Goal: Task Accomplishment & Management: Manage account settings

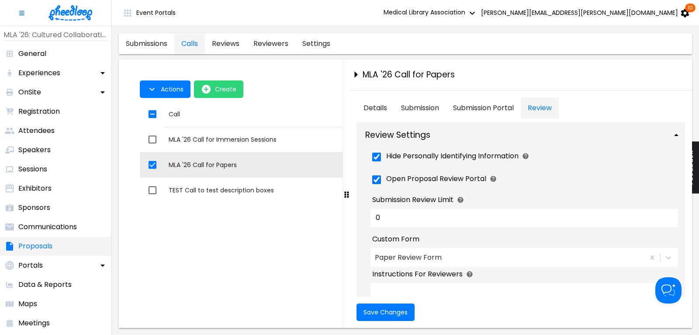
click at [41, 244] on p "Proposals" at bounding box center [35, 246] width 34 height 10
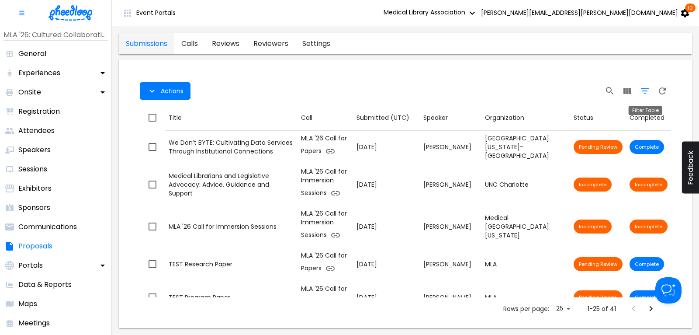
click at [645, 91] on icon "Filter Table" at bounding box center [644, 91] width 10 height 10
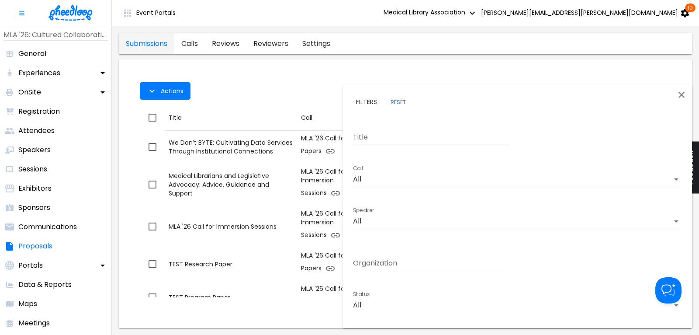
click at [375, 180] on body "Event Portals Medical Library Association [PERSON_NAME][EMAIL_ADDRESS][PERSON_N…" at bounding box center [349, 167] width 699 height 335
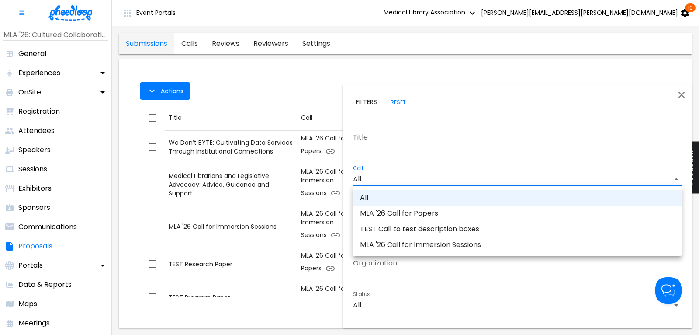
click at [390, 214] on li "MLA '26 Call for Papers" at bounding box center [517, 213] width 328 height 16
type input "CAL6J58XLN5OUAT"
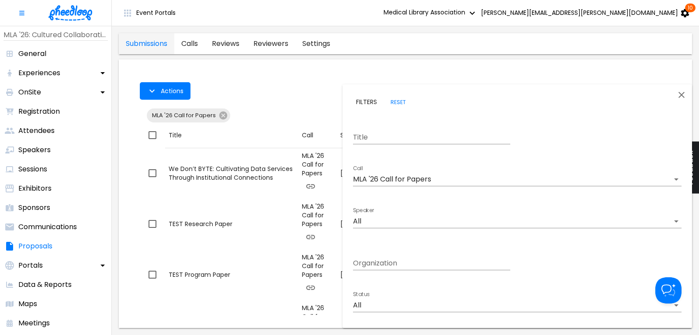
click at [253, 78] on div at bounding box center [349, 167] width 699 height 335
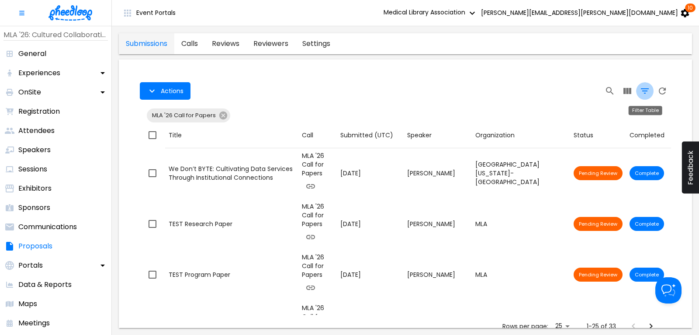
click at [645, 90] on icon "Filter Table" at bounding box center [644, 91] width 10 height 10
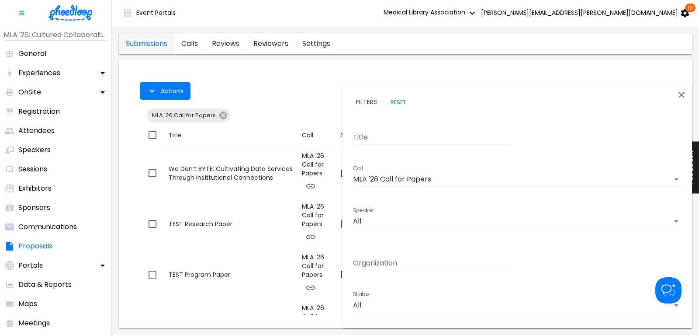
click at [380, 303] on body "Event Portals Medical Library Association [PERSON_NAME][EMAIL_ADDRESS][PERSON_N…" at bounding box center [349, 167] width 699 height 335
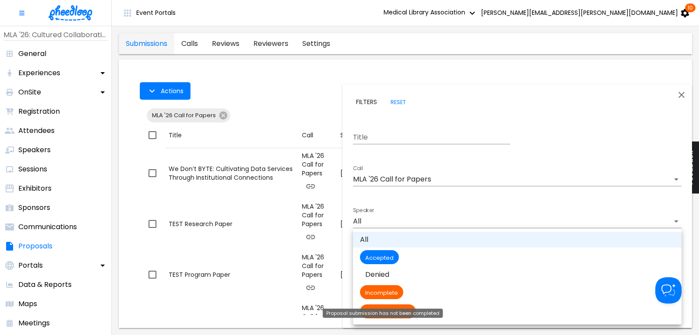
click at [389, 315] on div "Proposal submission has not been completed" at bounding box center [383, 312] width 120 height 9
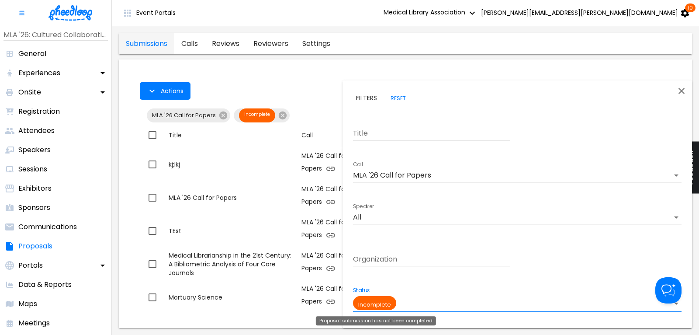
click at [383, 303] on body "Event Portals Medical Library Association [PERSON_NAME][EMAIL_ADDRESS][PERSON_N…" at bounding box center [349, 167] width 699 height 335
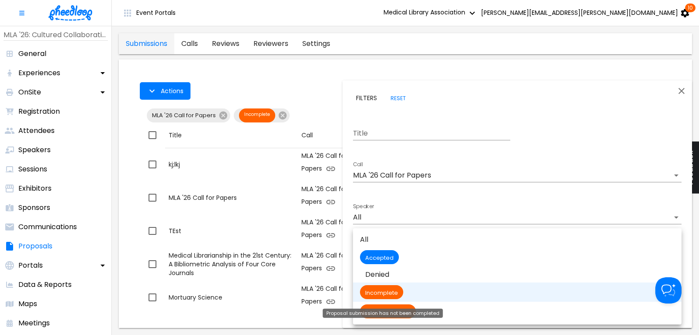
click at [392, 318] on div "Proposal submission has not been completed" at bounding box center [383, 310] width 122 height 16
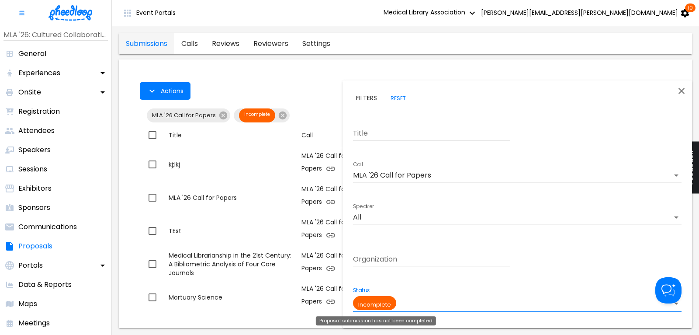
click at [382, 299] on body "Event Portals Medical Library Association [PERSON_NAME][EMAIL_ADDRESS][PERSON_N…" at bounding box center [349, 167] width 699 height 335
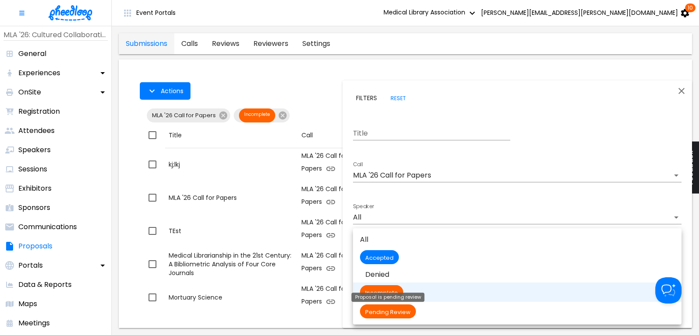
click at [396, 313] on span "Pending Review" at bounding box center [388, 311] width 56 height 7
type input "Pending Review"
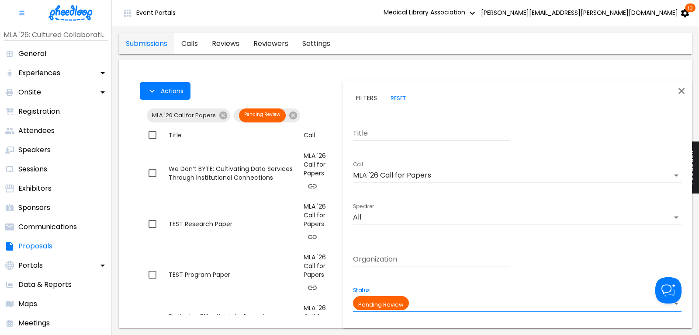
click at [288, 305] on div at bounding box center [349, 167] width 699 height 335
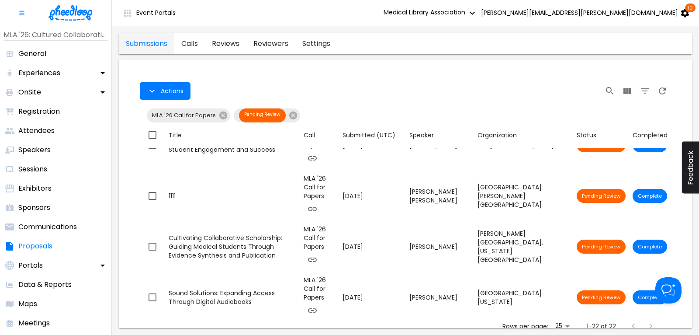
scroll to position [755, 0]
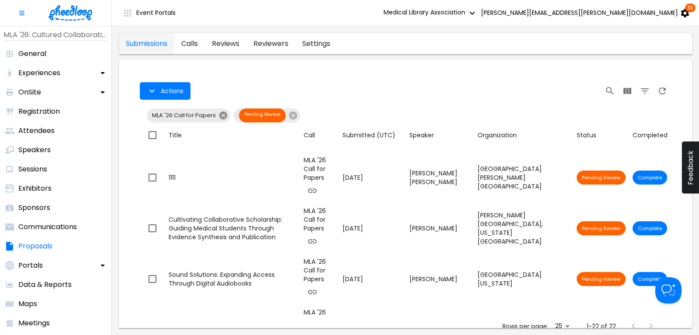
click at [220, 115] on icon at bounding box center [223, 115] width 8 height 8
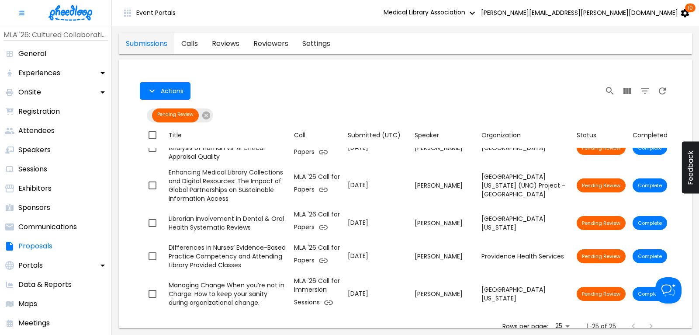
scroll to position [633, 0]
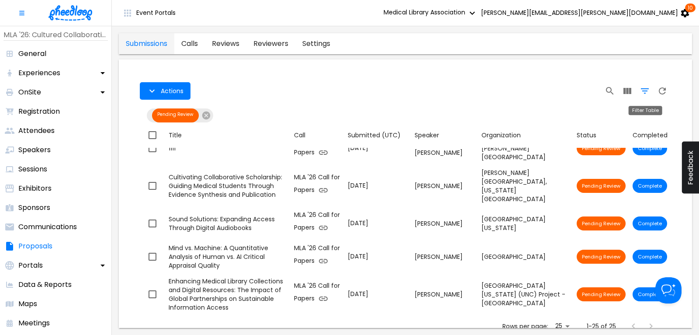
click at [643, 90] on icon "Filter Table" at bounding box center [644, 91] width 10 height 10
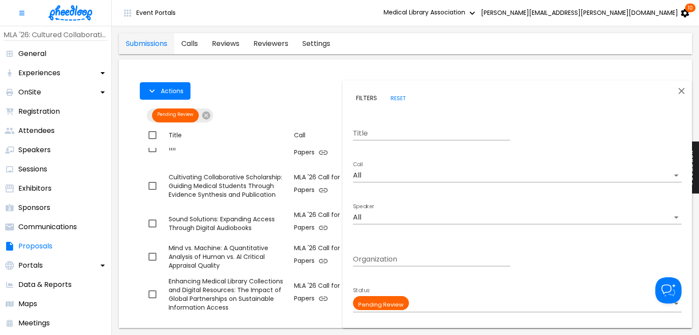
click at [403, 174] on body "Event Portals Medical Library Association [PERSON_NAME][EMAIL_ADDRESS][PERSON_N…" at bounding box center [349, 167] width 699 height 335
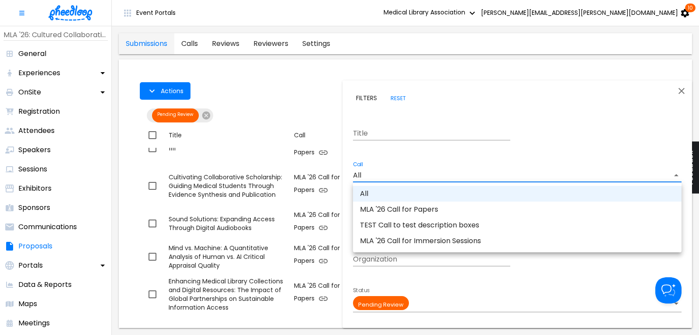
click at [414, 238] on li "MLA '26 Call for Immersion Sessions" at bounding box center [517, 241] width 328 height 16
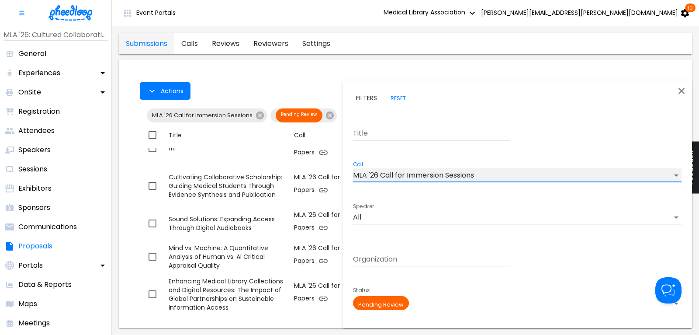
type input "CALKIRA09Z18DK8"
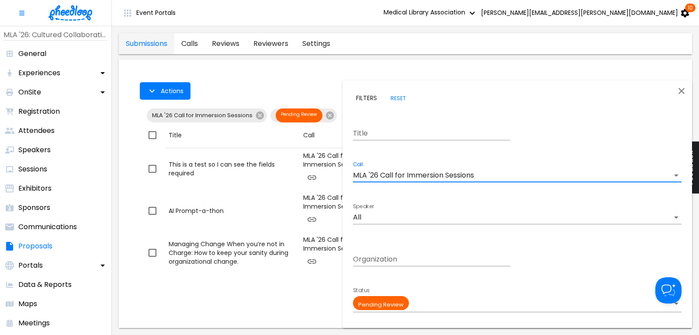
click at [276, 81] on div at bounding box center [349, 167] width 699 height 335
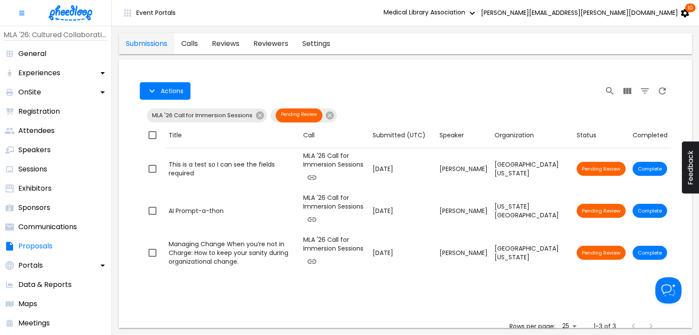
click at [142, 65] on section "Actions MLA '26 Call for Immersion Sessions Pending Review Actions Title Call S…" at bounding box center [405, 193] width 573 height 268
click at [192, 43] on link "calls" at bounding box center [189, 43] width 31 height 21
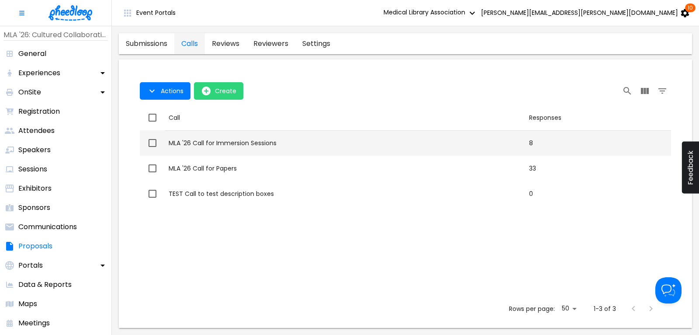
click at [227, 145] on div "MLA '26 Call for Immersion Sessions" at bounding box center [345, 142] width 353 height 9
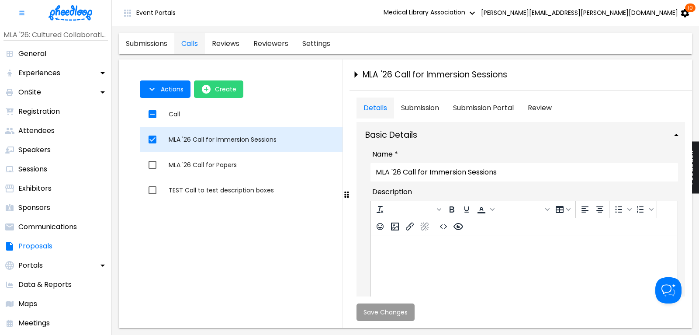
checkbox input "true"
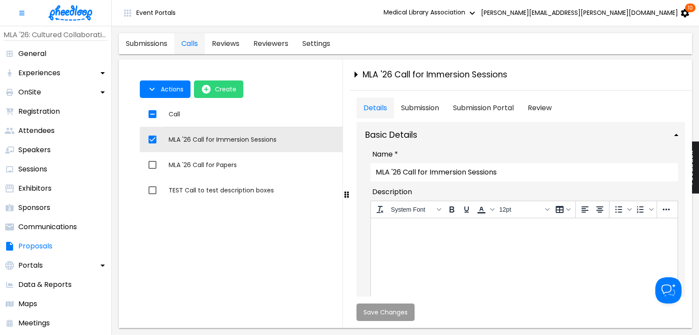
click at [191, 41] on link "calls" at bounding box center [189, 43] width 31 height 21
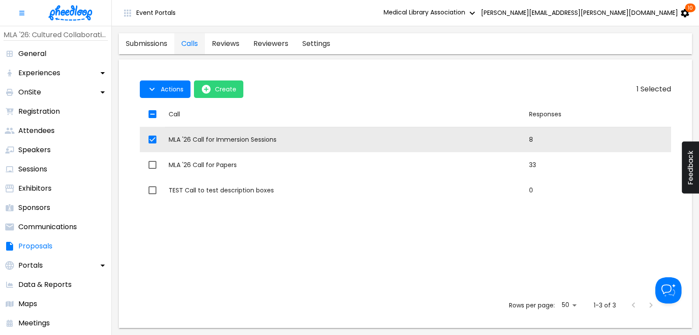
click at [153, 43] on link "submissions" at bounding box center [146, 43] width 55 height 21
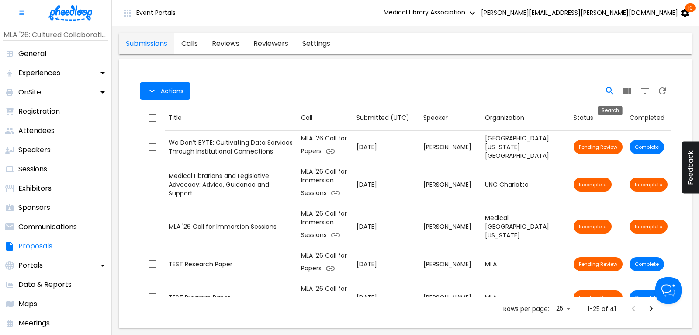
click at [610, 90] on icon "Search" at bounding box center [609, 91] width 10 height 10
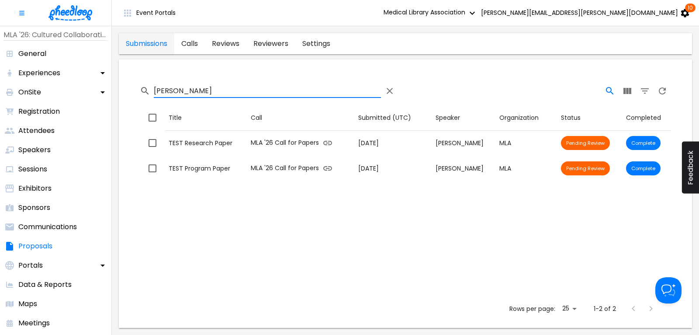
type input "[PERSON_NAME]"
click at [191, 44] on link "calls" at bounding box center [189, 43] width 31 height 21
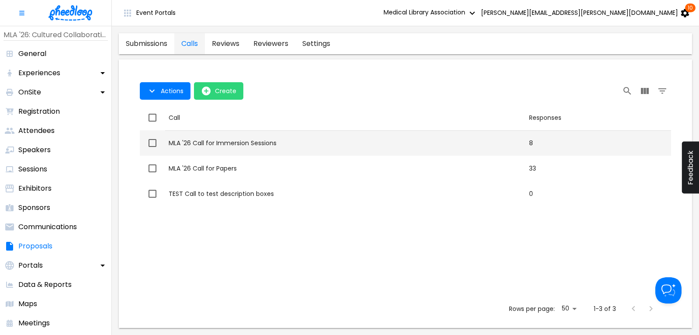
click at [199, 144] on div "MLA '26 Call for Immersion Sessions" at bounding box center [345, 142] width 353 height 9
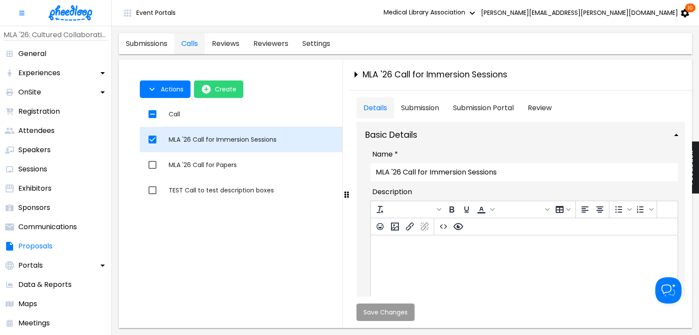
checkbox input "true"
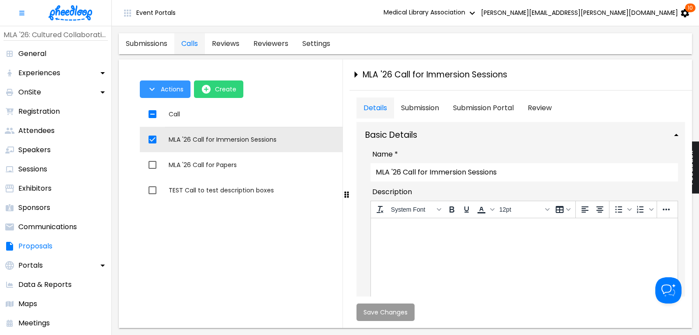
click at [163, 94] on button "Actions" at bounding box center [165, 88] width 51 height 17
click at [169, 110] on li "Application Link" at bounding box center [174, 109] width 68 height 16
click at [274, 67] on div at bounding box center [349, 167] width 699 height 335
click at [134, 41] on link "submissions" at bounding box center [146, 43] width 55 height 21
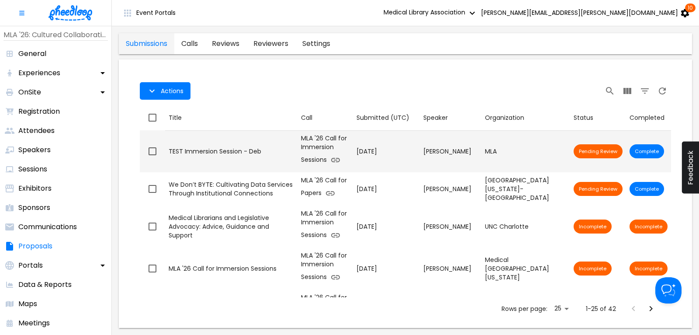
click at [176, 149] on div "TEST Immersion Session - Deb" at bounding box center [231, 151] width 125 height 9
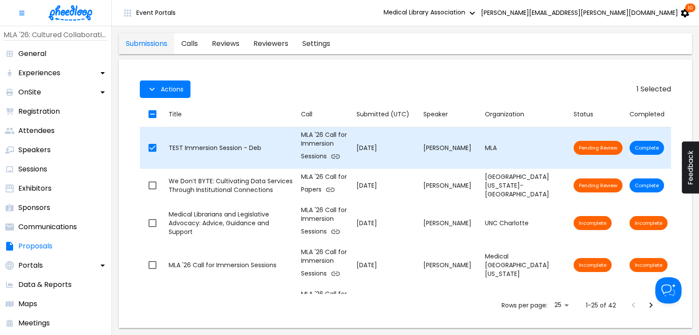
checkbox input "true"
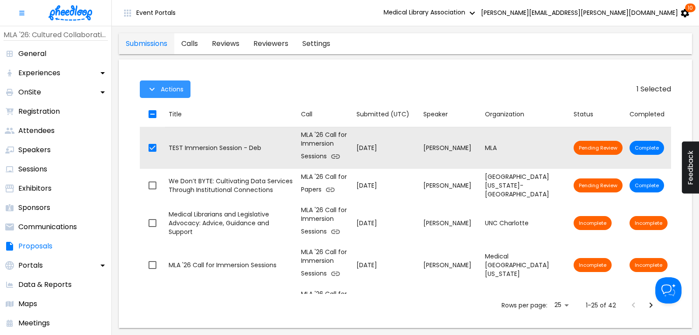
click at [163, 89] on span "Actions" at bounding box center [172, 89] width 23 height 7
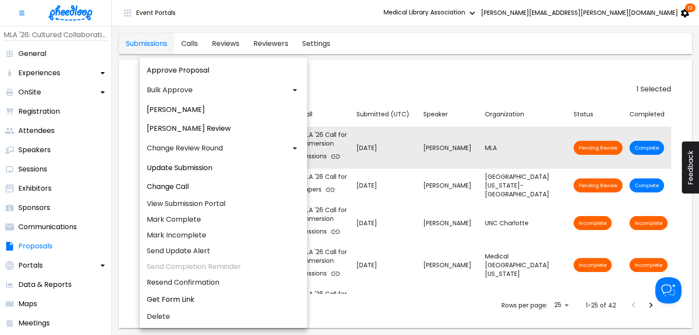
click at [390, 73] on div at bounding box center [349, 167] width 699 height 335
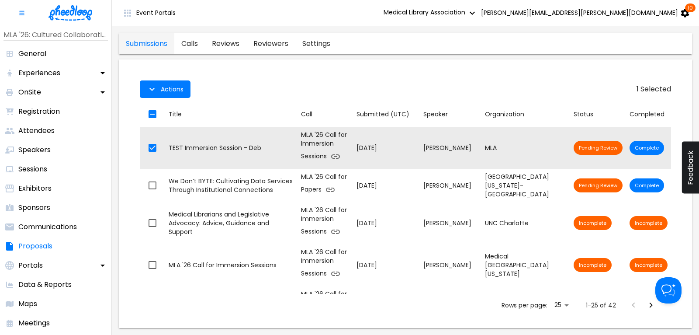
click at [225, 40] on link "reviews" at bounding box center [225, 43] width 41 height 21
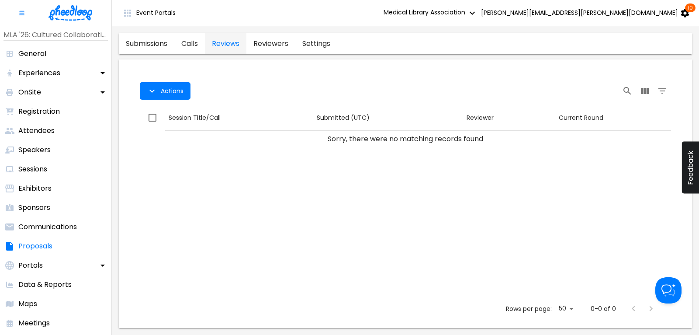
click at [278, 44] on link "reviewers" at bounding box center [270, 43] width 49 height 21
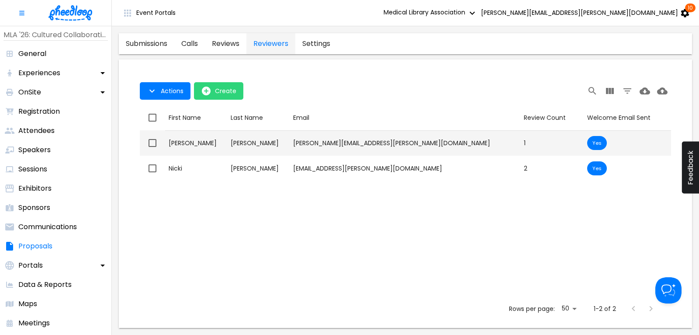
click at [176, 142] on div "[PERSON_NAME]" at bounding box center [196, 142] width 55 height 9
checkbox input "true"
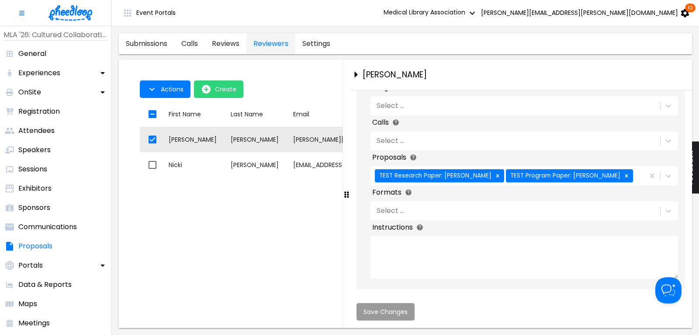
scroll to position [211, 0]
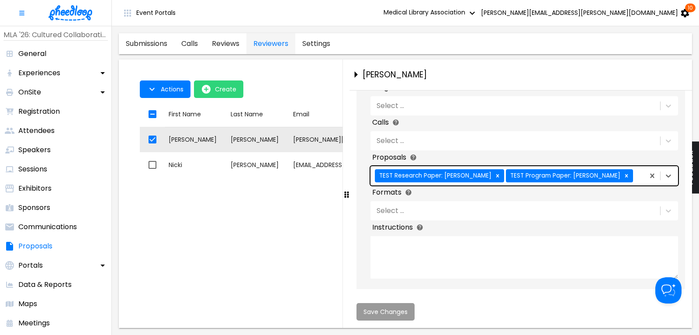
click at [534, 176] on div "TEST Research Paper: [PERSON_NAME] TEST Program Paper: [PERSON_NAME]" at bounding box center [506, 175] width 272 height 18
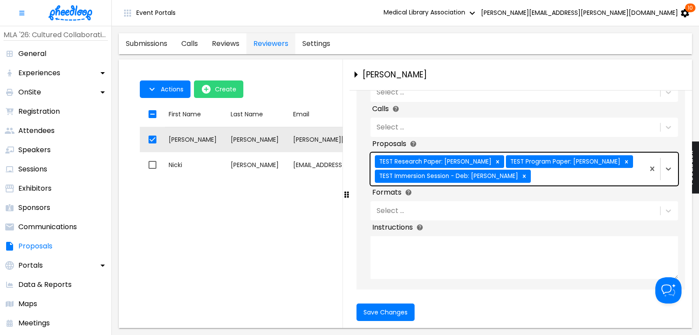
click at [347, 296] on div "drag-to-resize" at bounding box center [345, 193] width 7 height 268
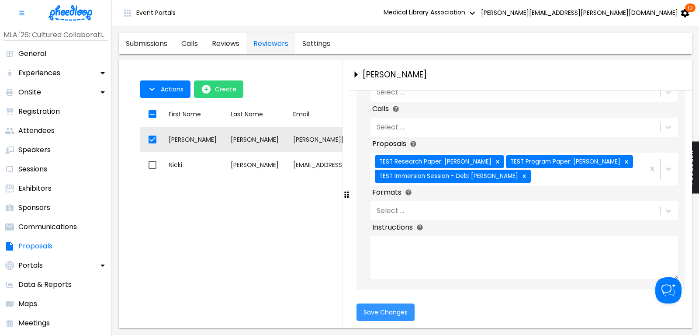
click at [382, 314] on span "Save Changes" at bounding box center [385, 311] width 44 height 7
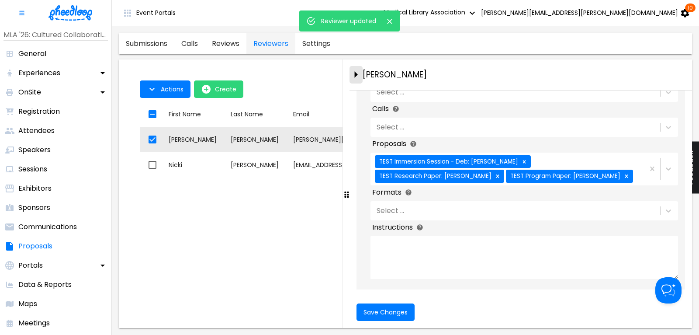
click at [357, 73] on icon "close-drawer" at bounding box center [355, 74] width 15 height 15
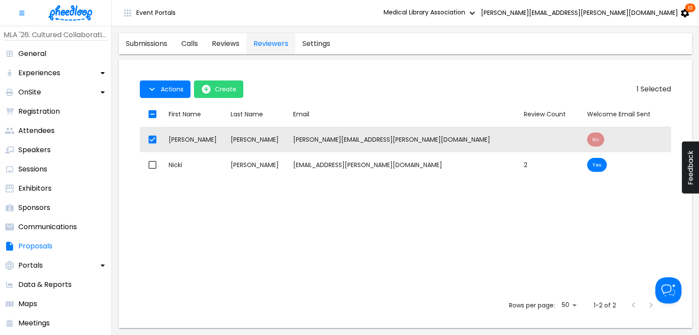
click at [77, 15] on img at bounding box center [70, 12] width 44 height 15
